Goal: Communication & Community: Connect with others

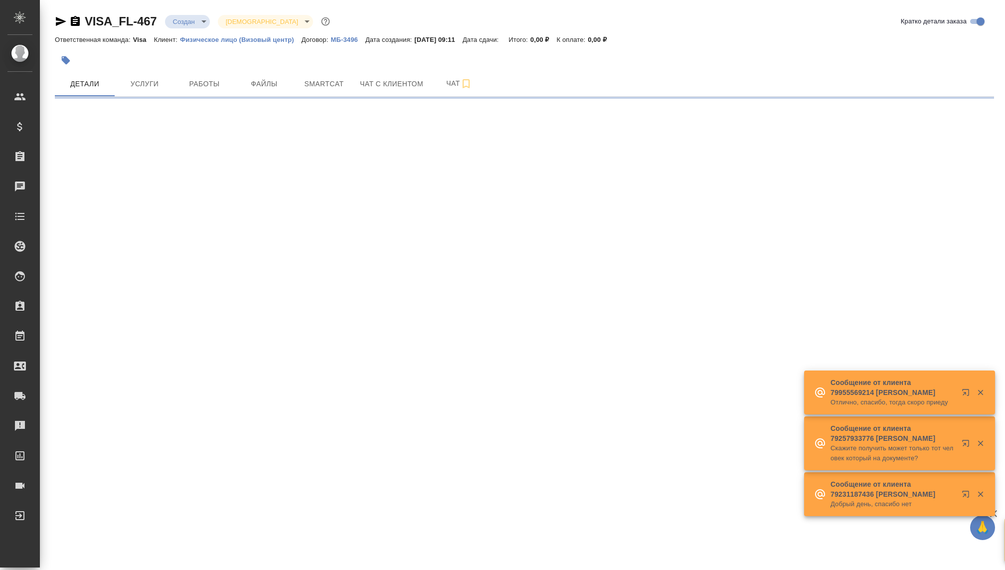
select select "RU"
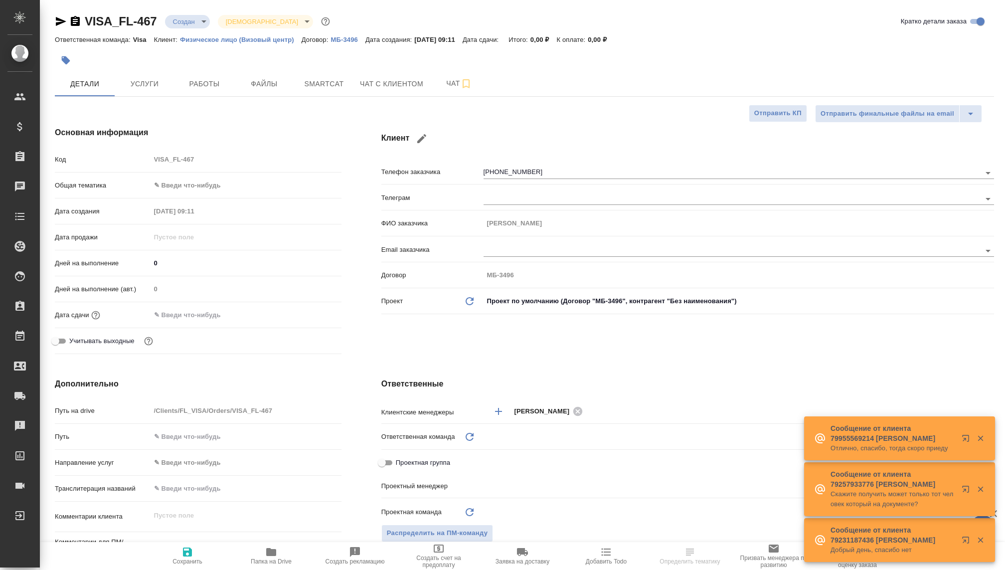
type textarea "x"
type input "Visa"
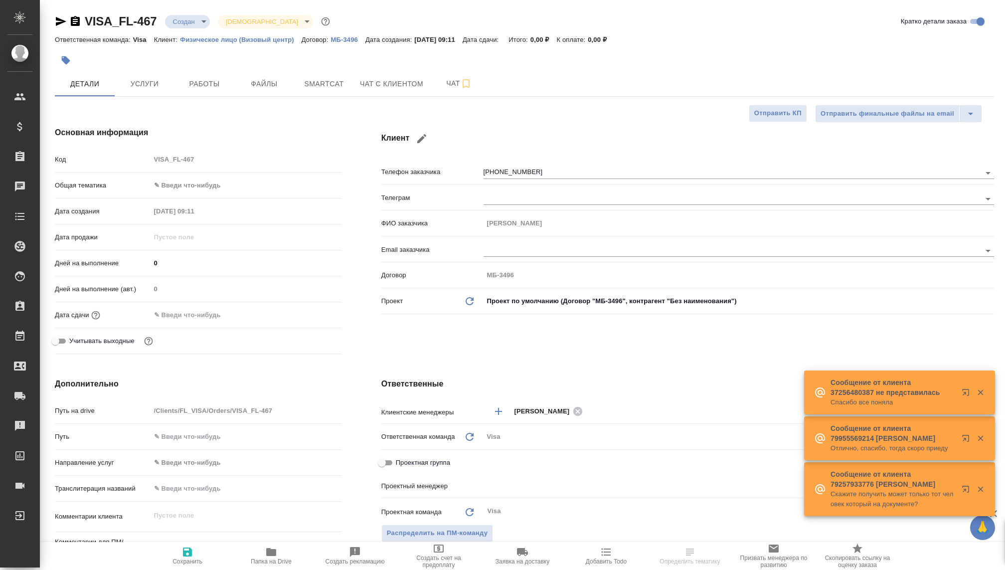
type input "[PERSON_NAME]"
type input "Гудина Александра"
type textarea "x"
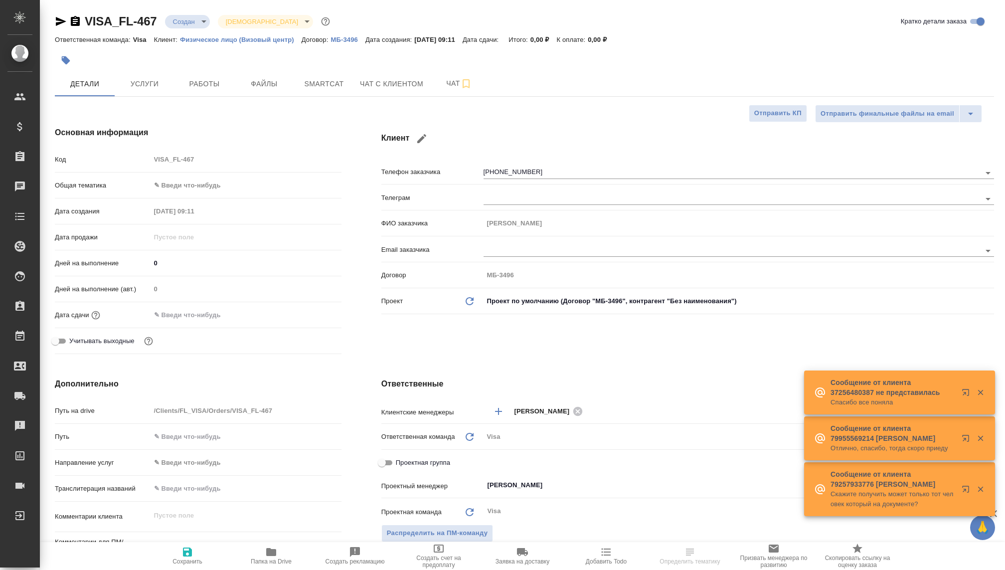
type textarea "x"
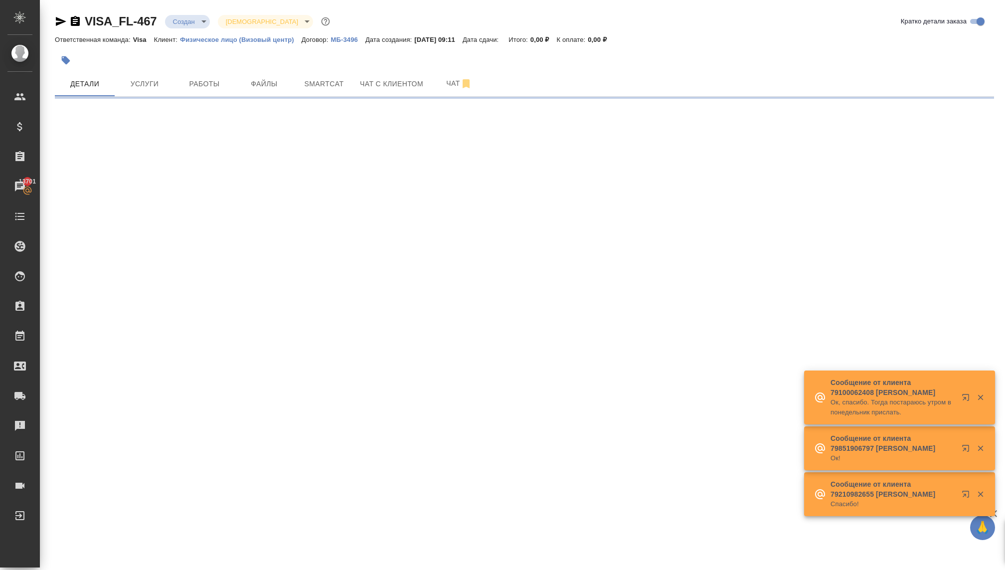
select select "RU"
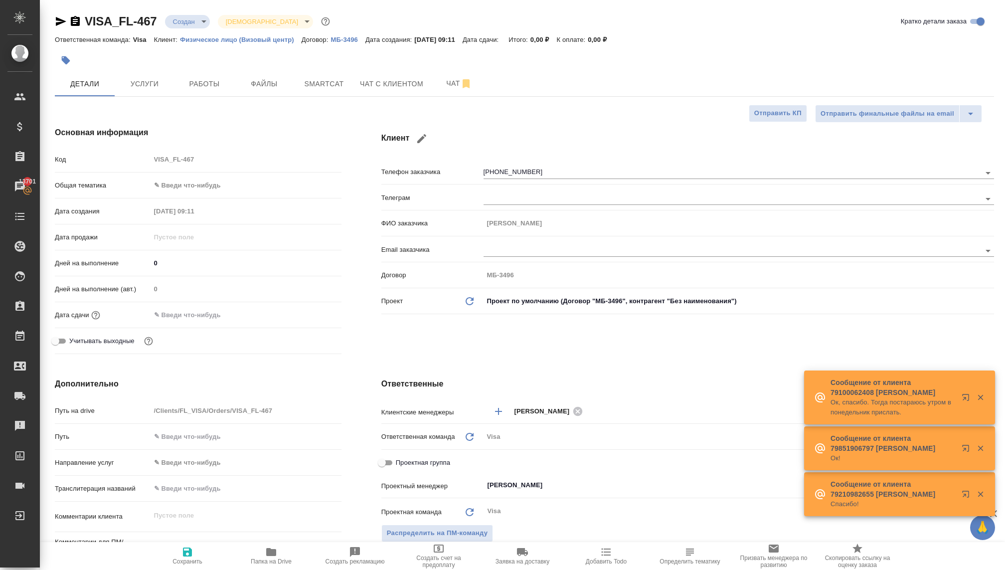
type textarea "x"
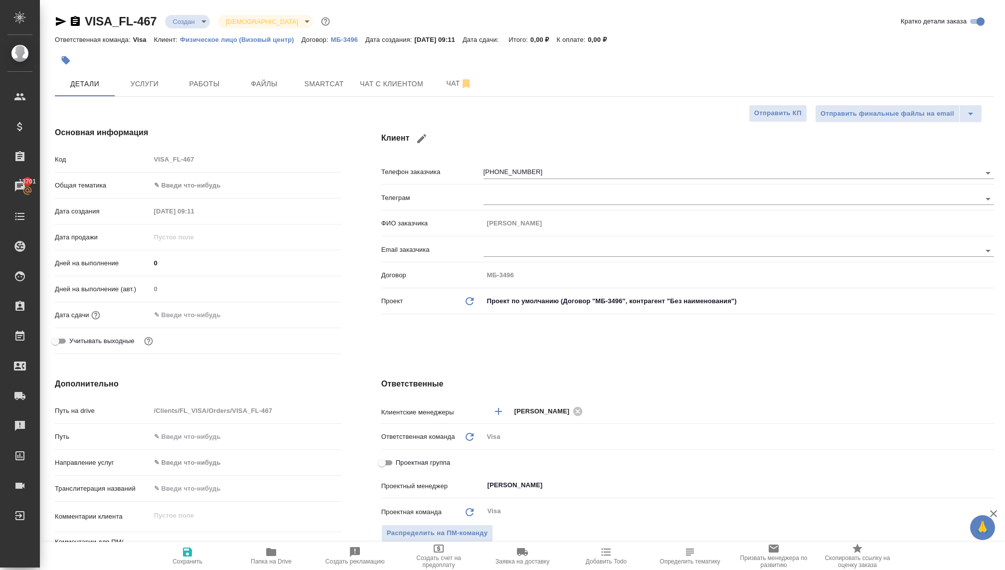
scroll to position [0, 2]
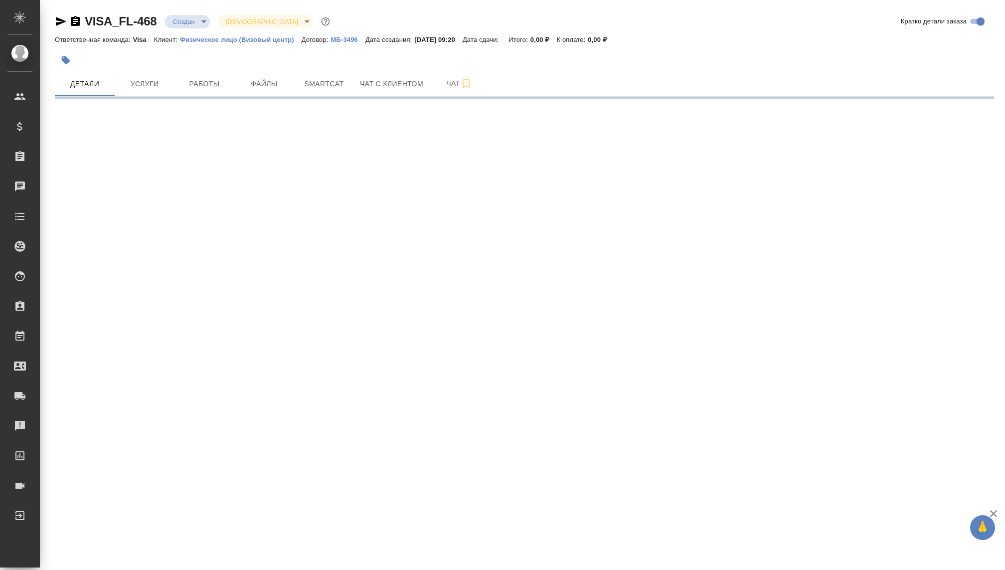
select select "RU"
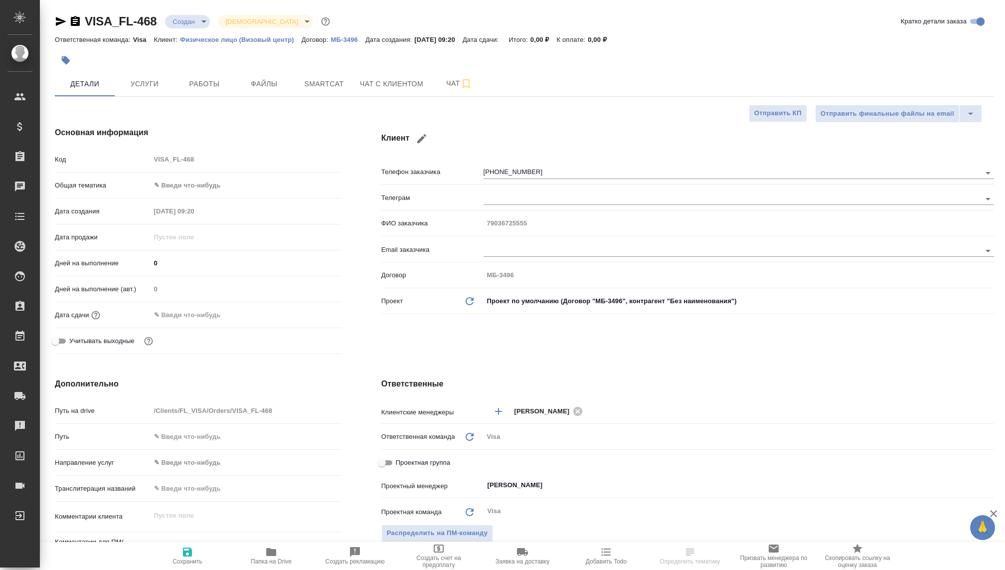
type textarea "x"
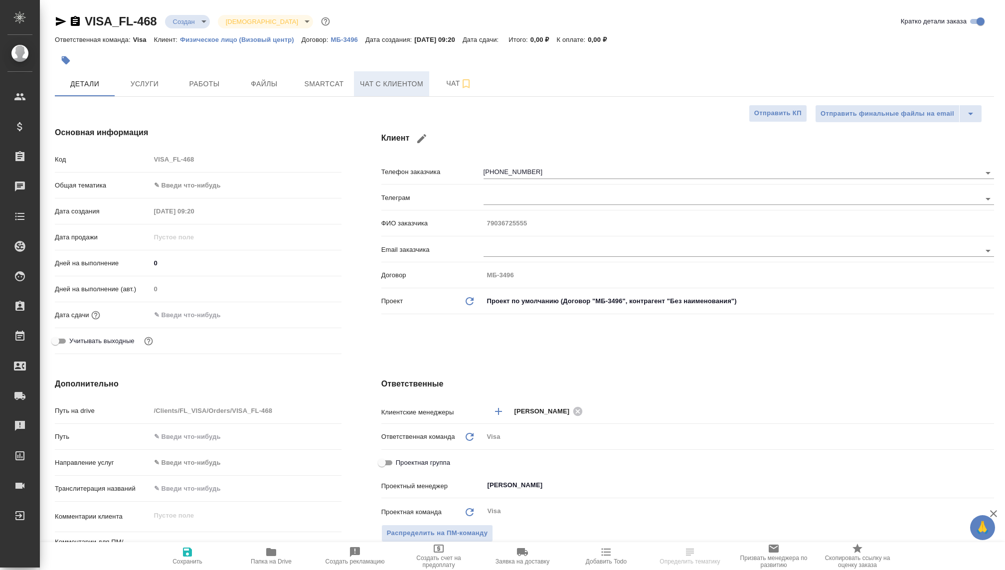
type textarea "x"
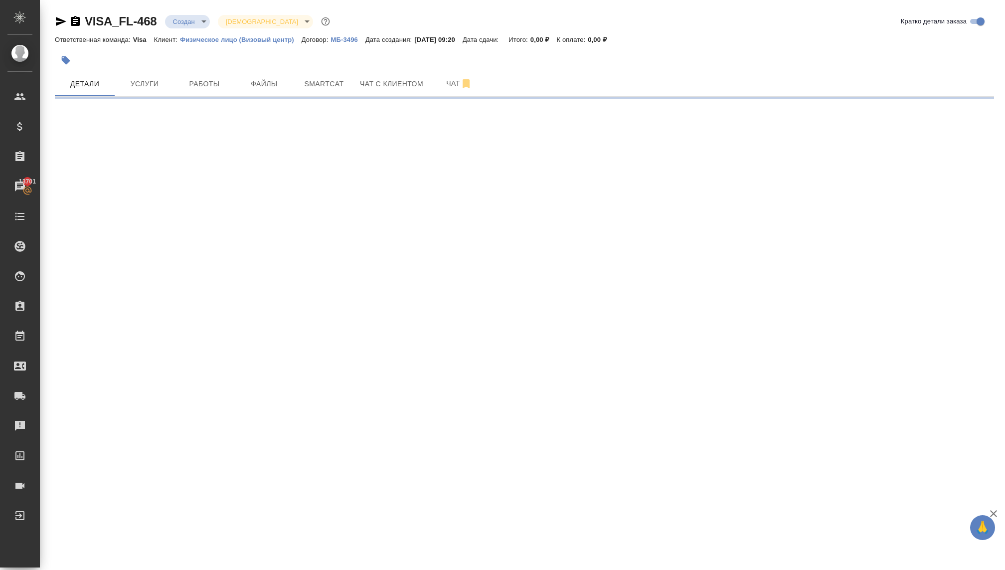
select select "RU"
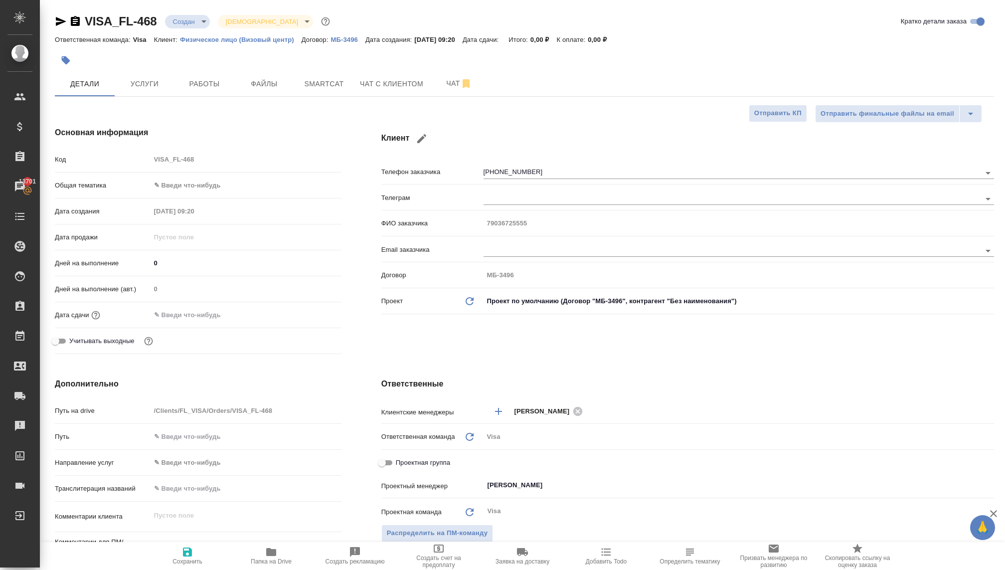
type textarea "x"
click at [178, 12] on div "VISA_FL-468 Создан new Святая троица holyTrinity Кратко детали заказа Ответстве…" at bounding box center [524, 482] width 950 height 965
click at [179, 19] on body "🙏 .cls-1 fill:#fff; AWATERA [PERSON_NAME] Спецификации Заказы 13701 Чаты Todo П…" at bounding box center [502, 285] width 1005 height 570
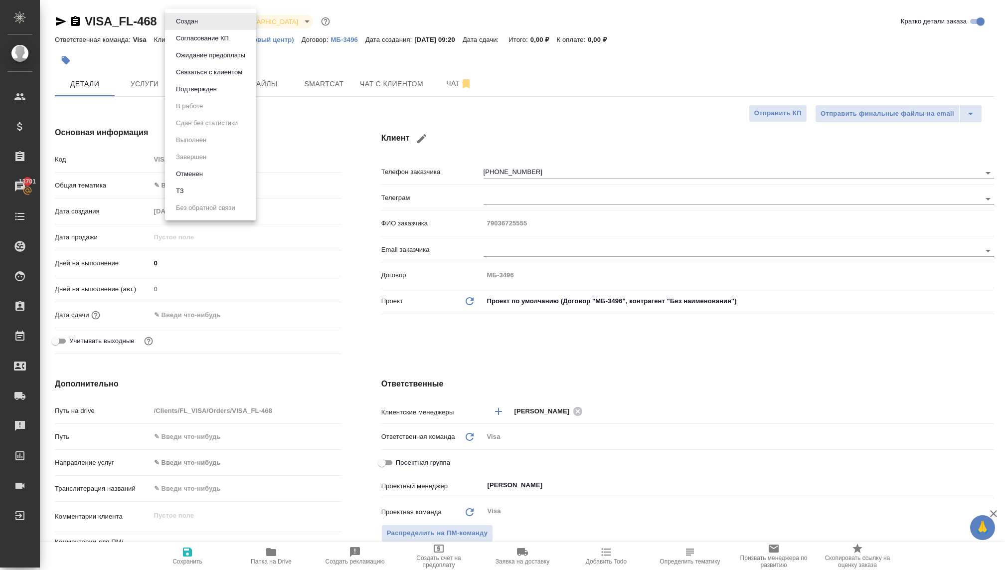
click at [195, 75] on button "Связаться с клиентом" at bounding box center [209, 72] width 72 height 11
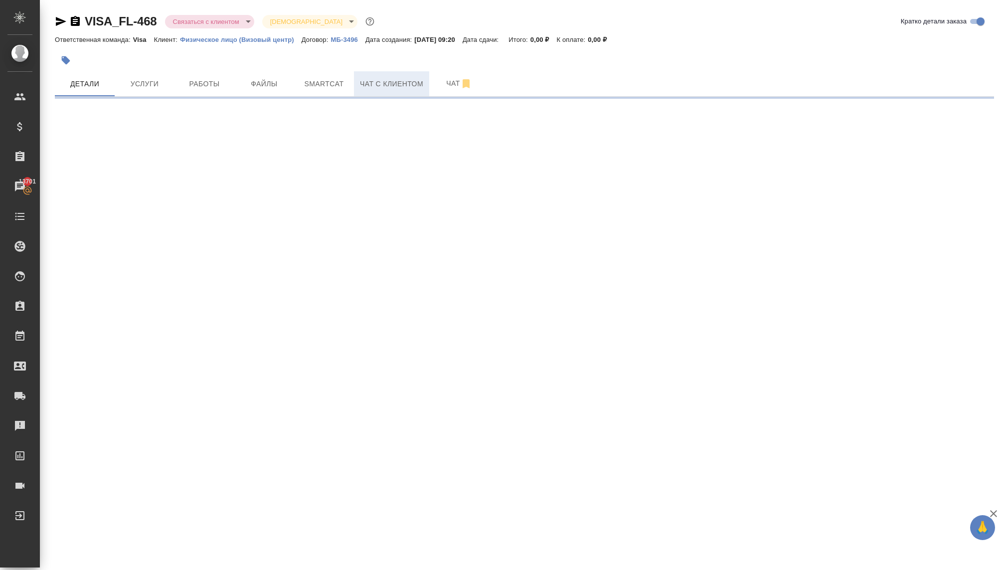
click at [392, 88] on span "Чат с клиентом" at bounding box center [391, 84] width 63 height 12
select select "RU"
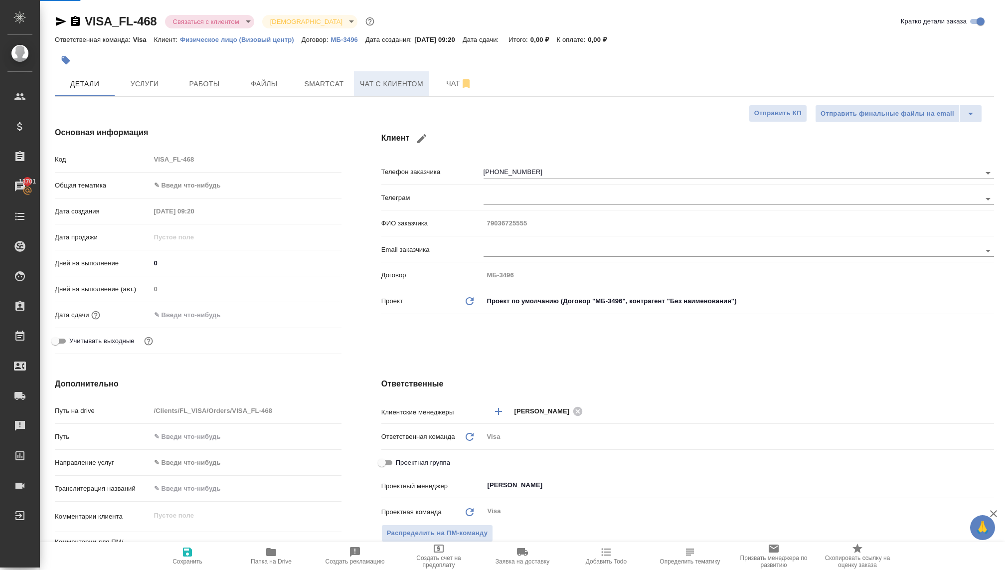
type textarea "x"
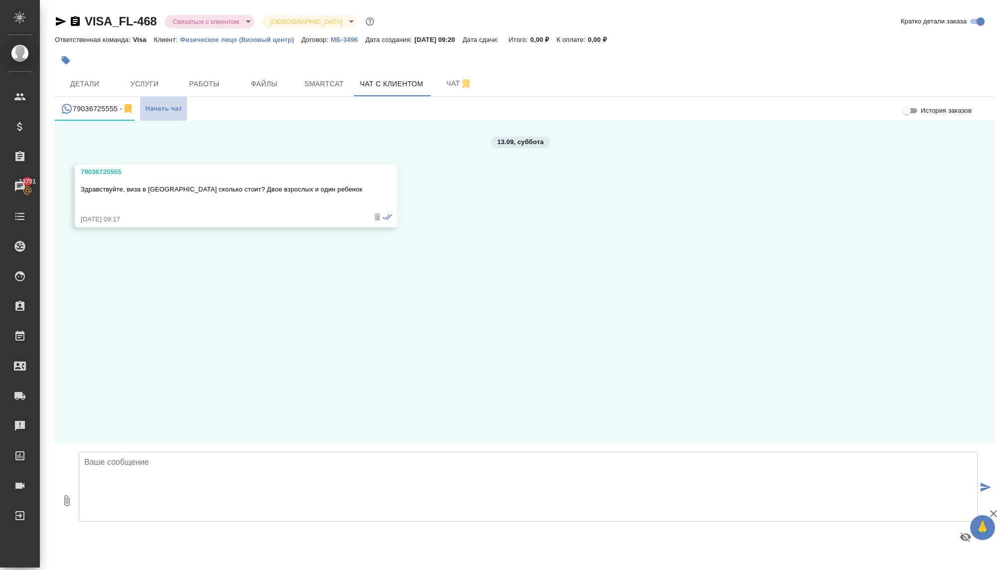
click at [172, 113] on span "Начать чат" at bounding box center [163, 108] width 37 height 11
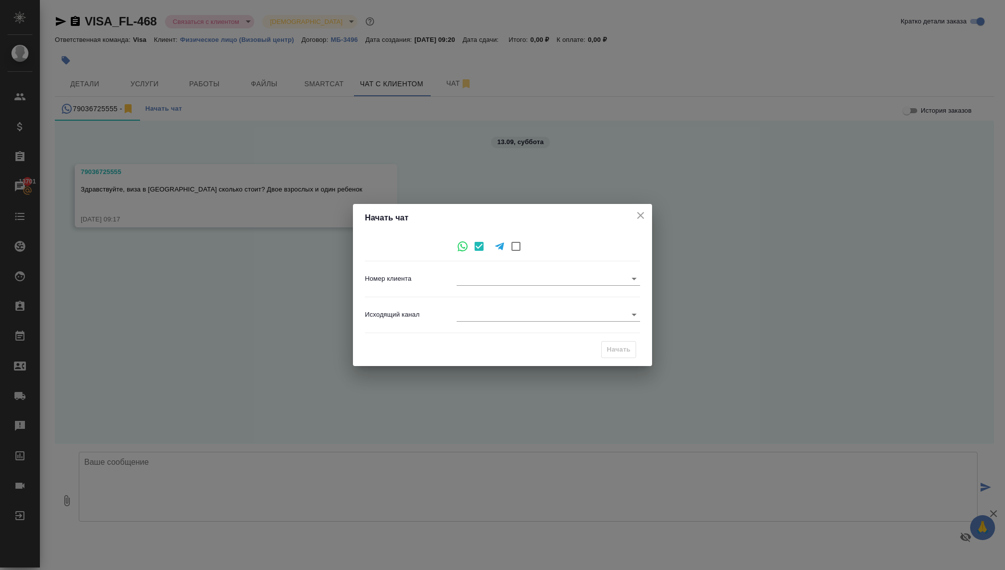
type input "2cebacde43f4298152011a47"
click at [465, 315] on body "🙏 .cls-1 fill:#fff; AWATERA [PERSON_NAME] Спецификации Заказы 13701 Чаты Todo П…" at bounding box center [502, 285] width 1005 height 570
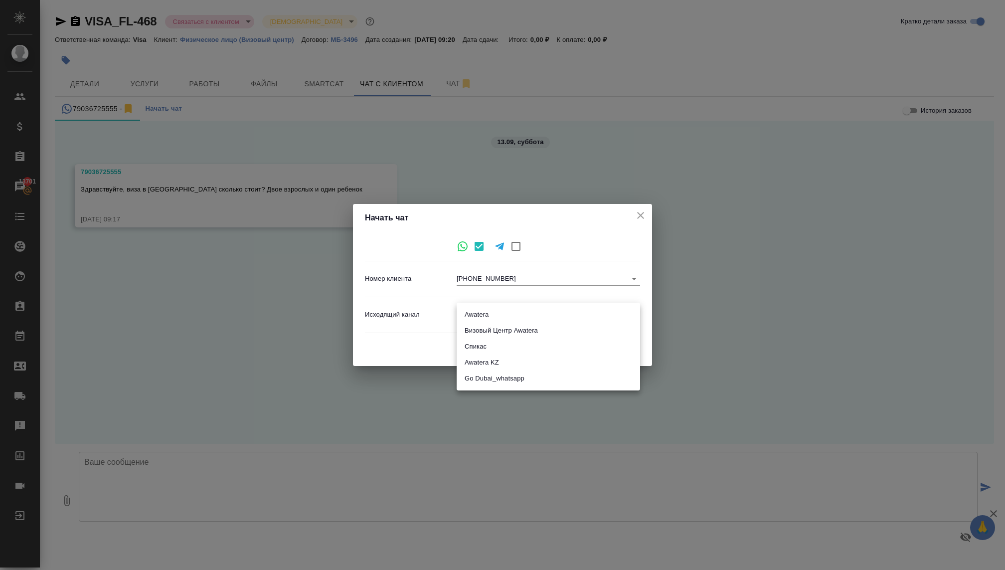
click at [471, 334] on li "Визовый Центр Awatera" at bounding box center [548, 330] width 183 height 16
type input "4"
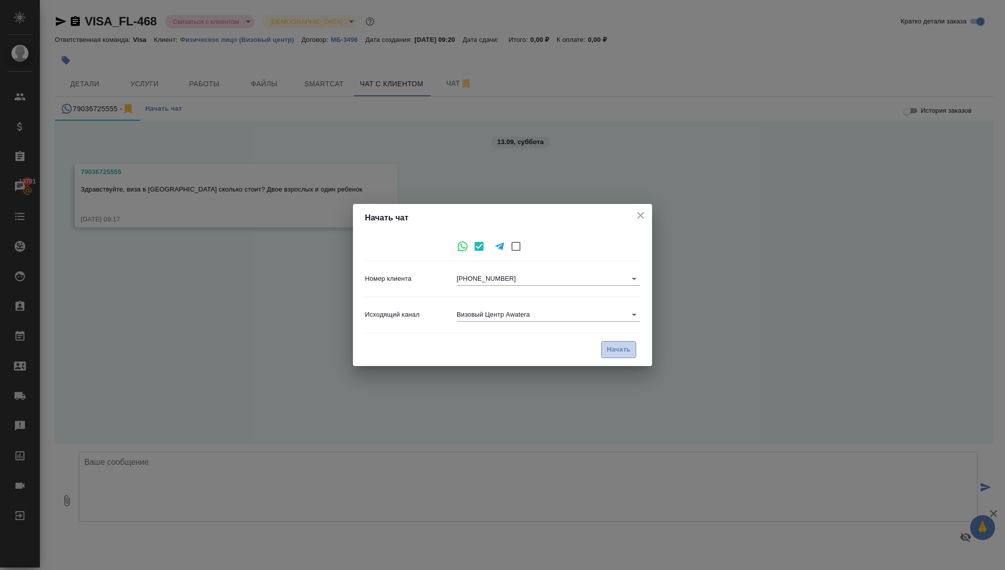
click at [621, 348] on span "Начать" at bounding box center [619, 349] width 24 height 11
